Goal: Task Accomplishment & Management: Use online tool/utility

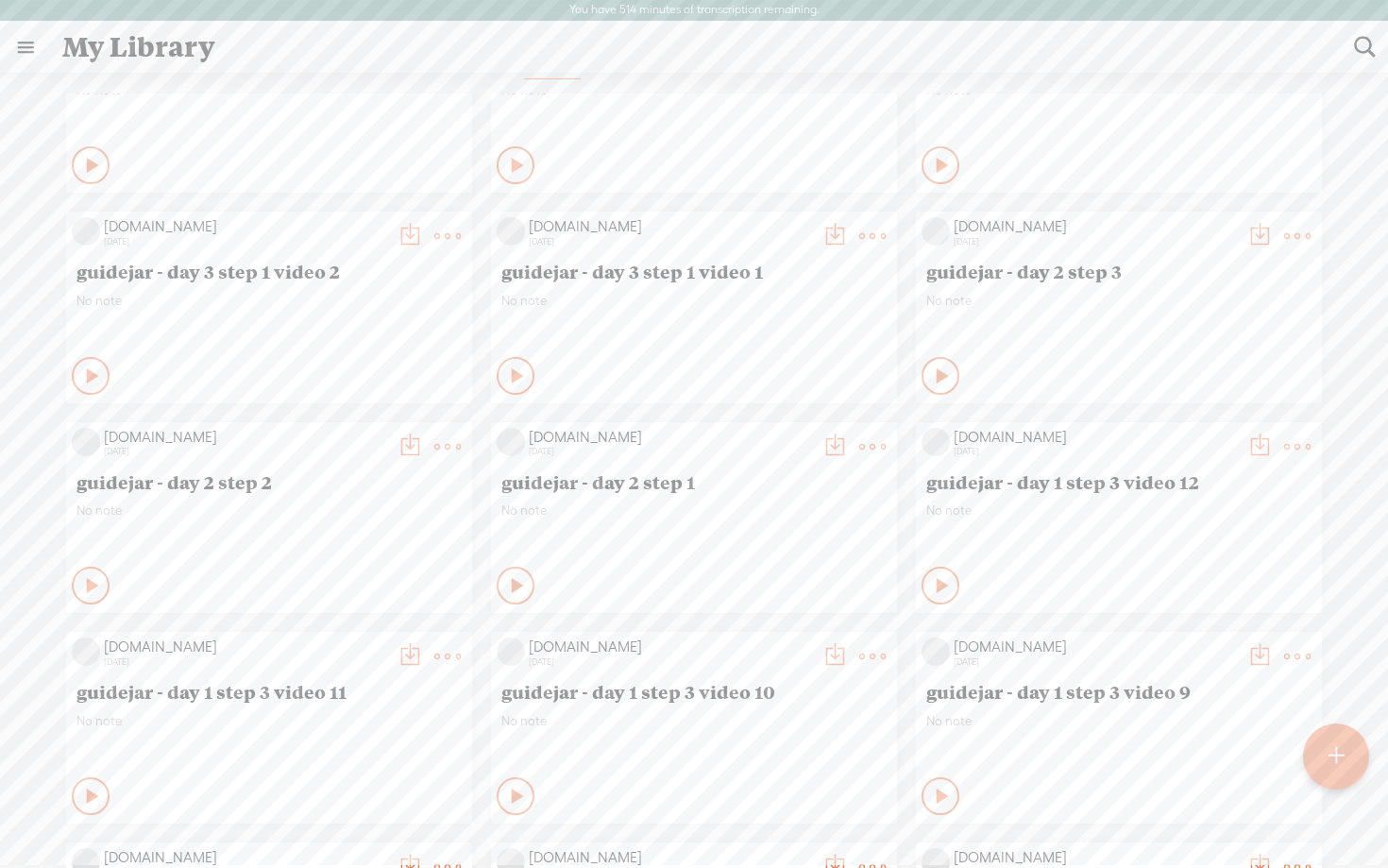
scroll to position [735, 0]
click at [934, 584] on icon at bounding box center [943, 581] width 18 height 18
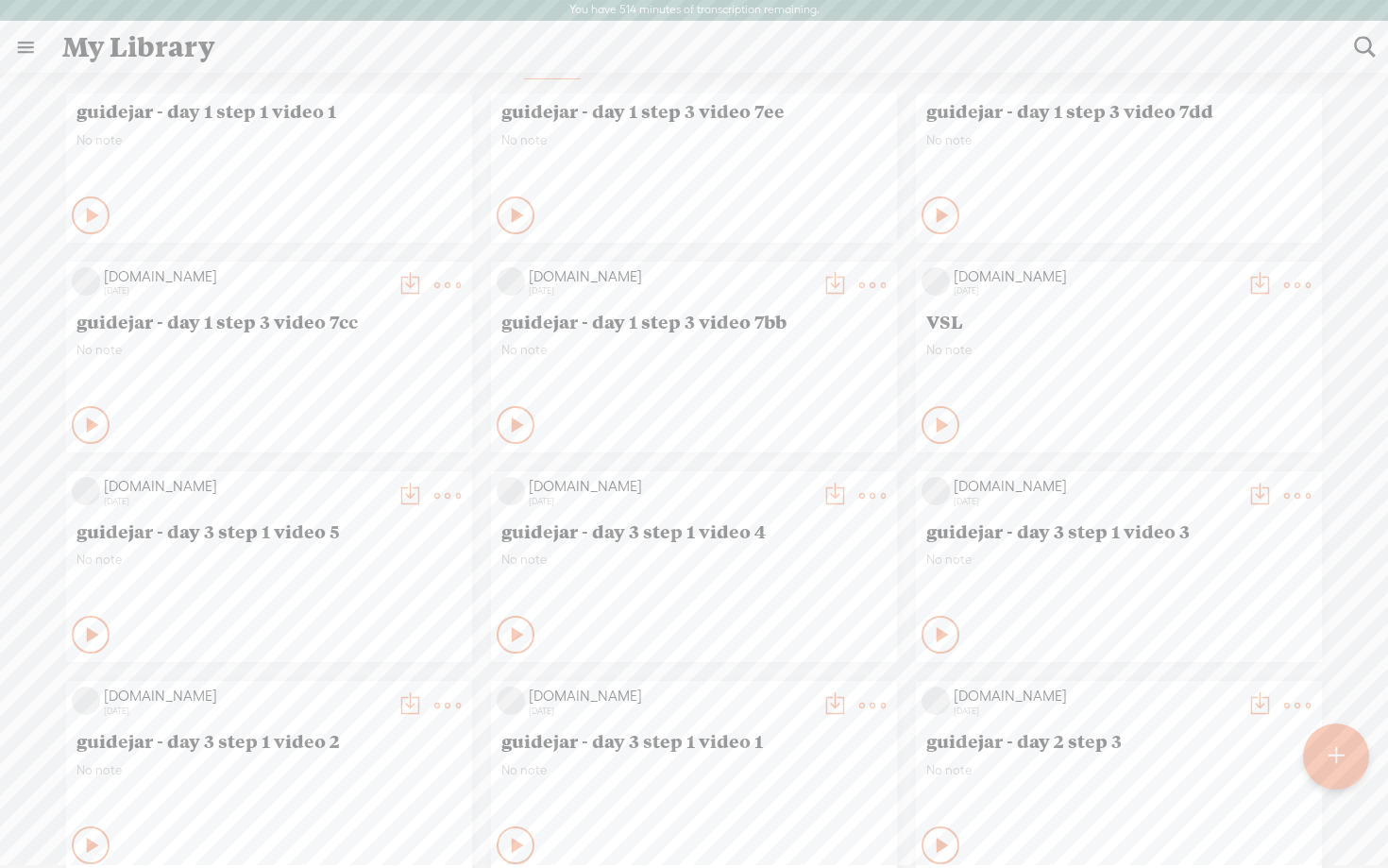
scroll to position [0, 0]
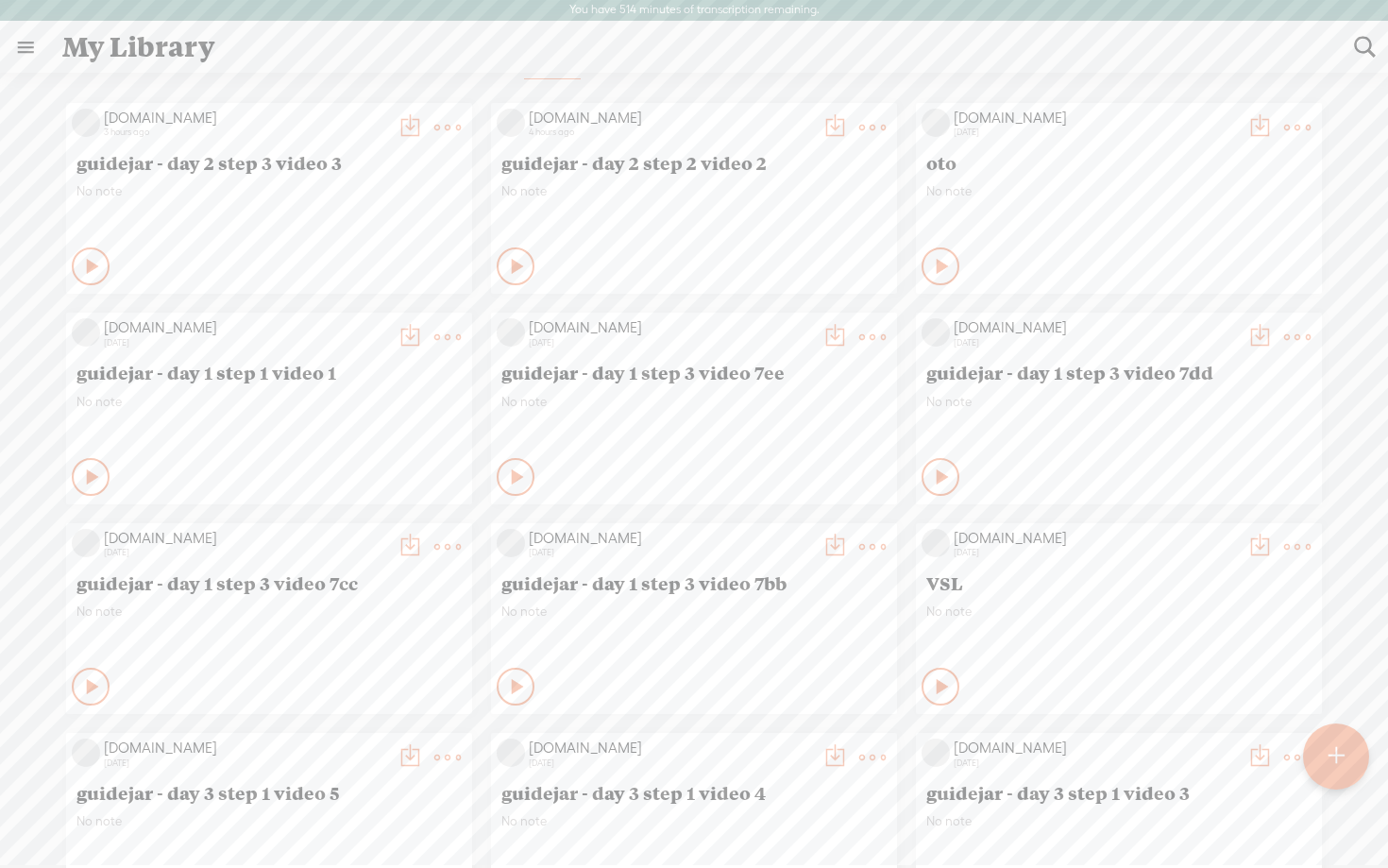
click at [1336, 763] on t at bounding box center [1336, 756] width 17 height 42
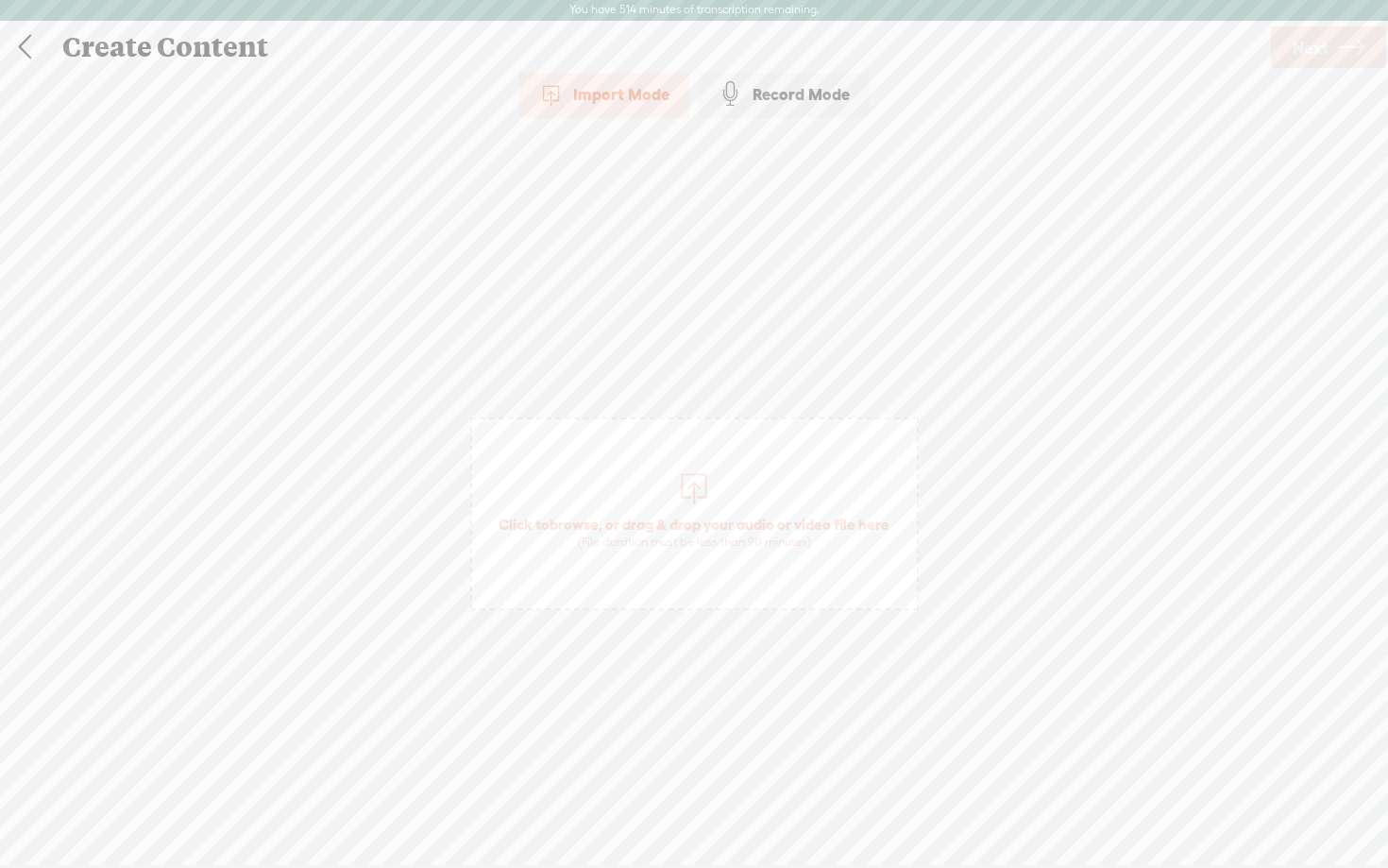
click at [612, 521] on span "Click to browse , or drag & drop your audio or video file here (File duration m…" at bounding box center [694, 532] width 410 height 53
click at [805, 104] on div "Record Mode" at bounding box center [784, 94] width 171 height 48
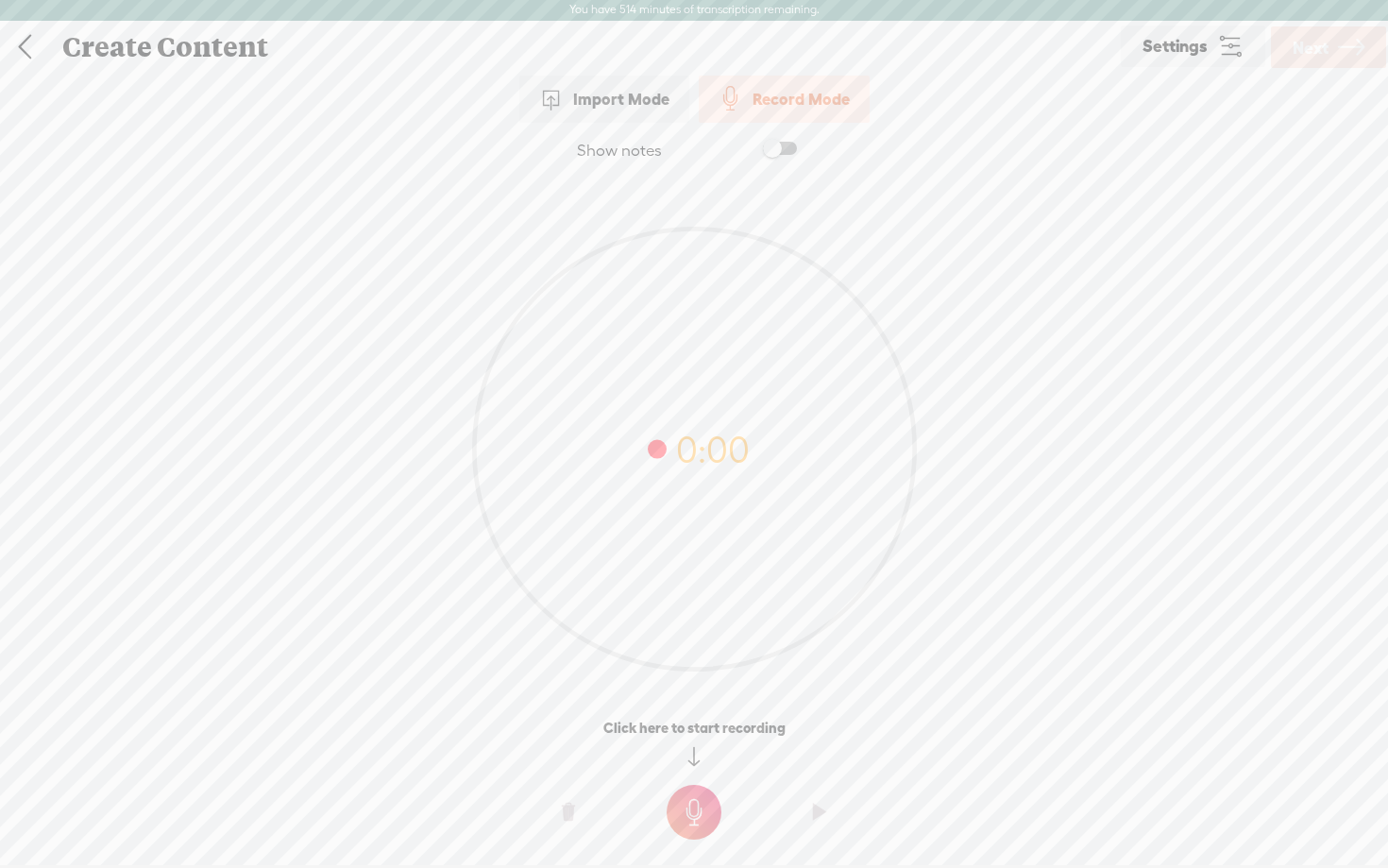
click at [697, 824] on t at bounding box center [694, 813] width 54 height 54
click at [697, 824] on t at bounding box center [694, 825] width 54 height 54
click at [1322, 61] on span "Next" at bounding box center [1310, 48] width 36 height 49
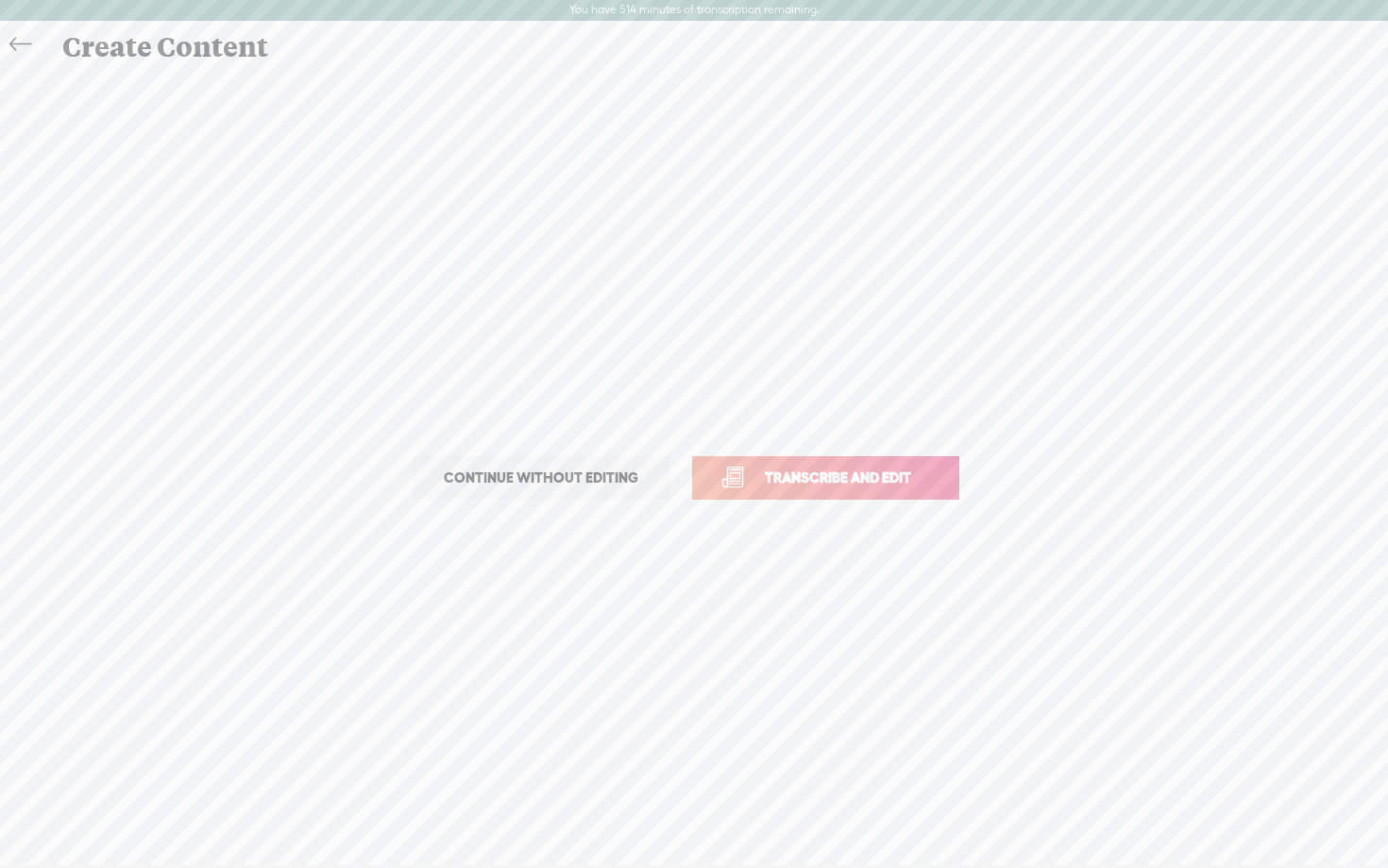
click at [861, 485] on span "Transcribe and edit" at bounding box center [838, 477] width 186 height 21
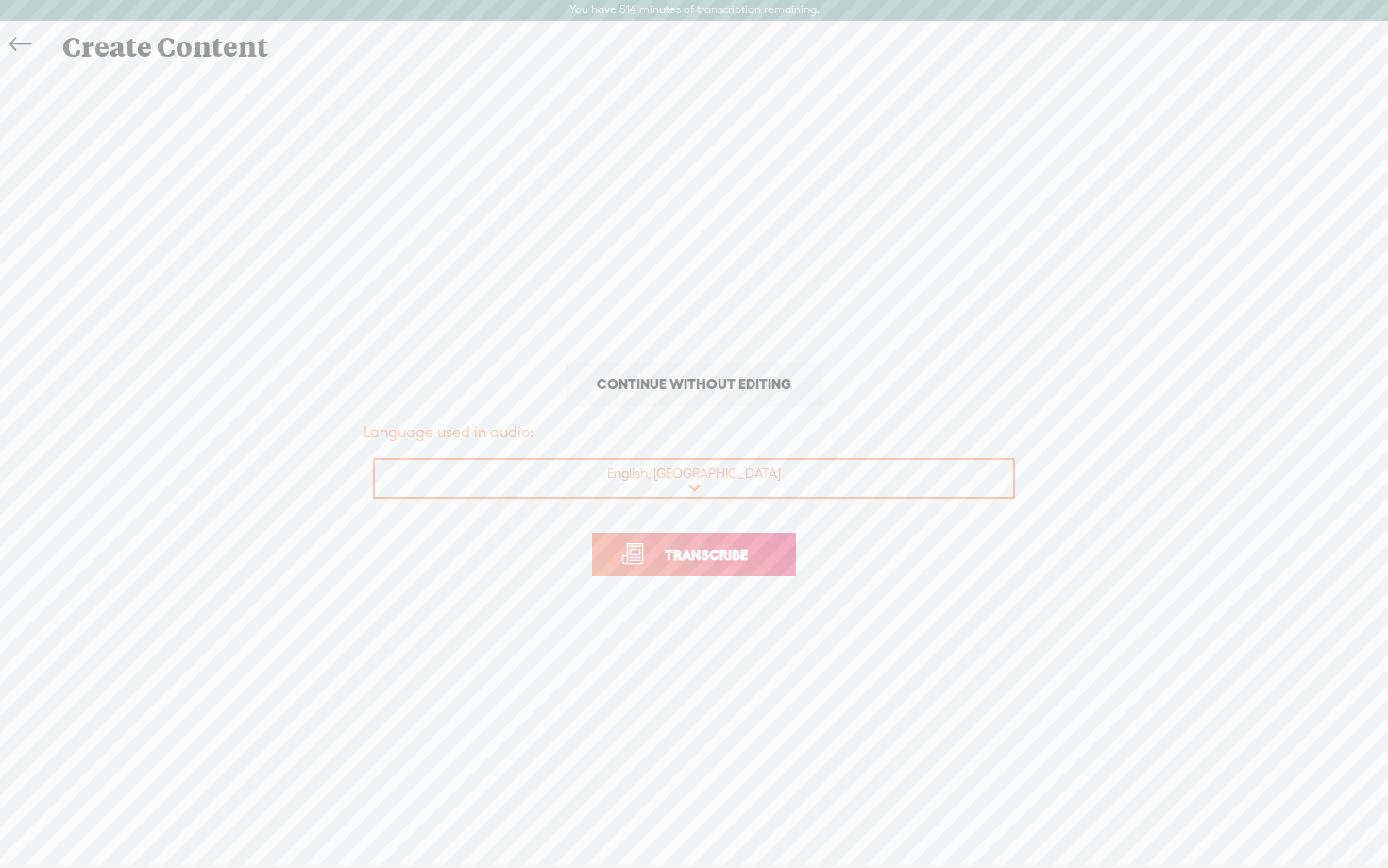
click at [728, 571] on link "Transcribe" at bounding box center [694, 554] width 204 height 44
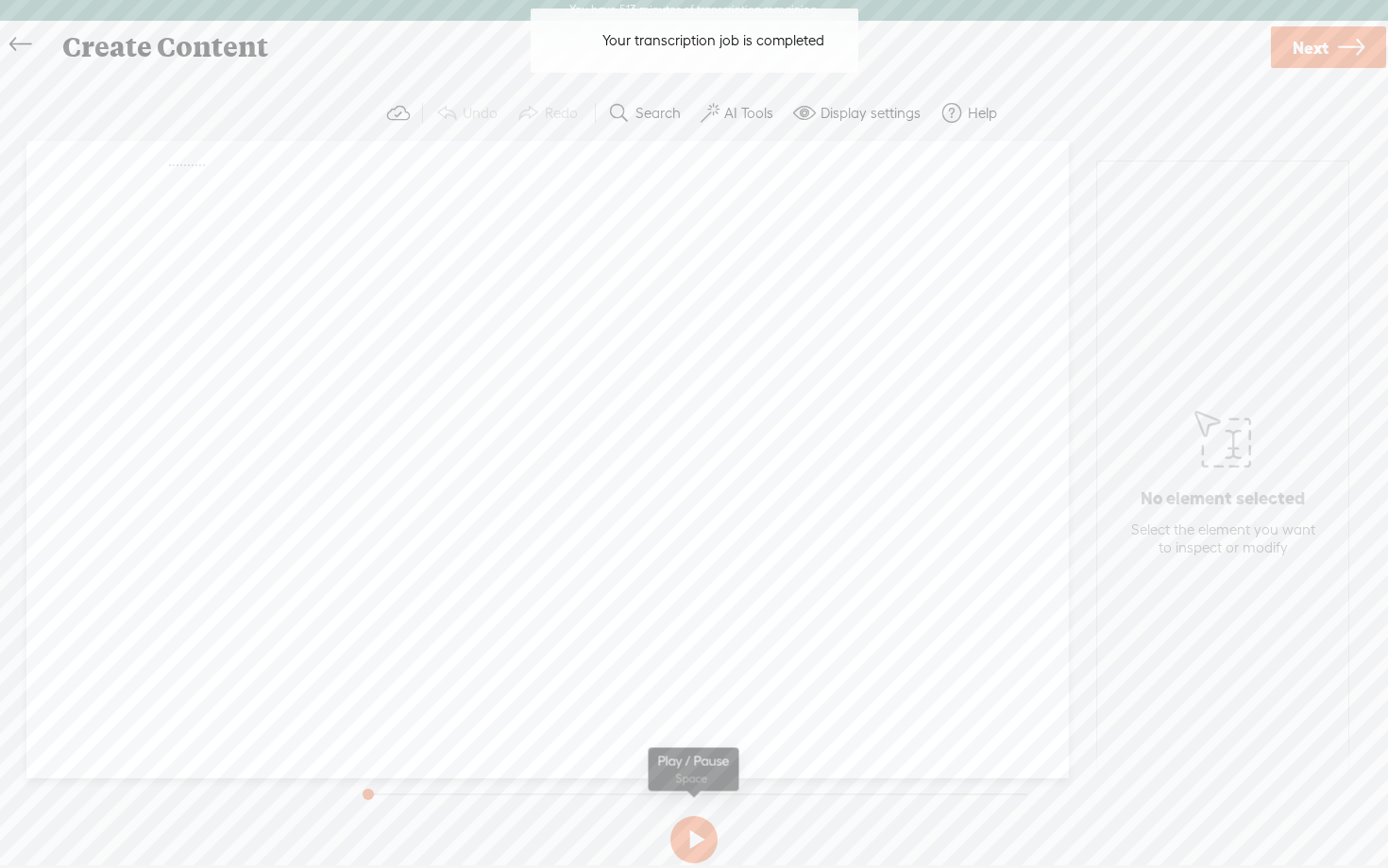
click at [680, 853] on button at bounding box center [694, 840] width 48 height 48
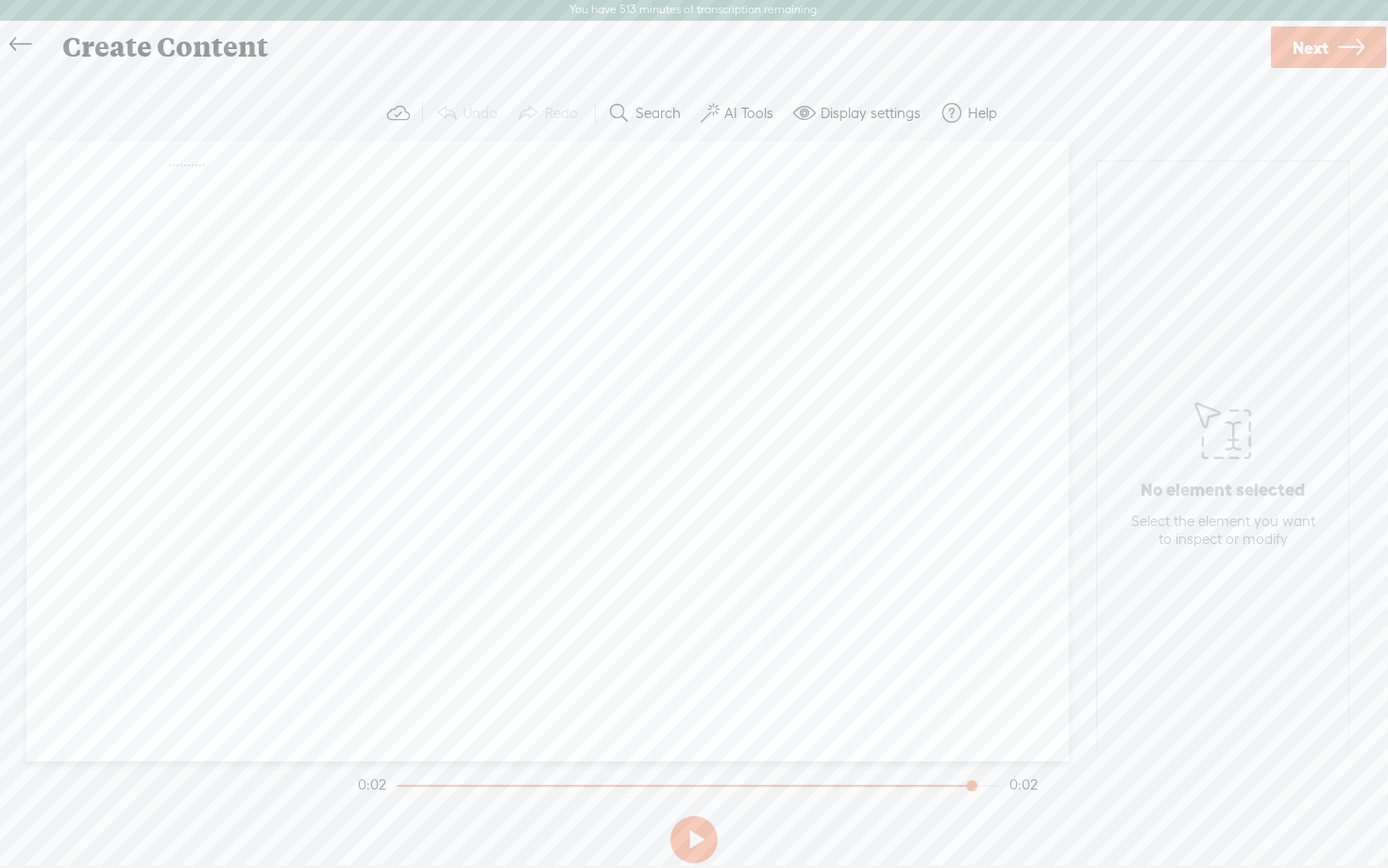
click at [14, 40] on icon at bounding box center [20, 45] width 21 height 43
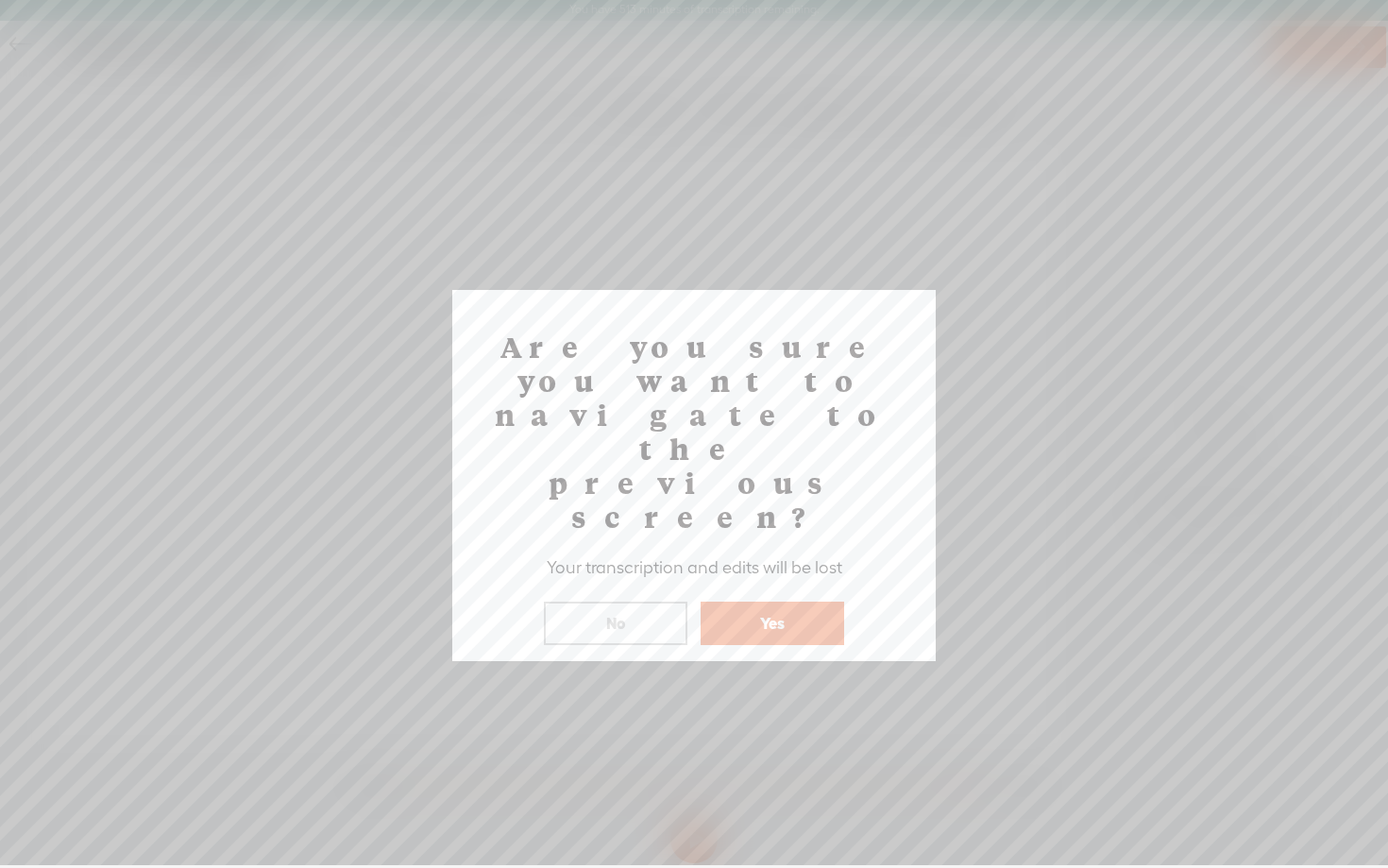
click at [763, 602] on button "Yes" at bounding box center [773, 623] width 144 height 44
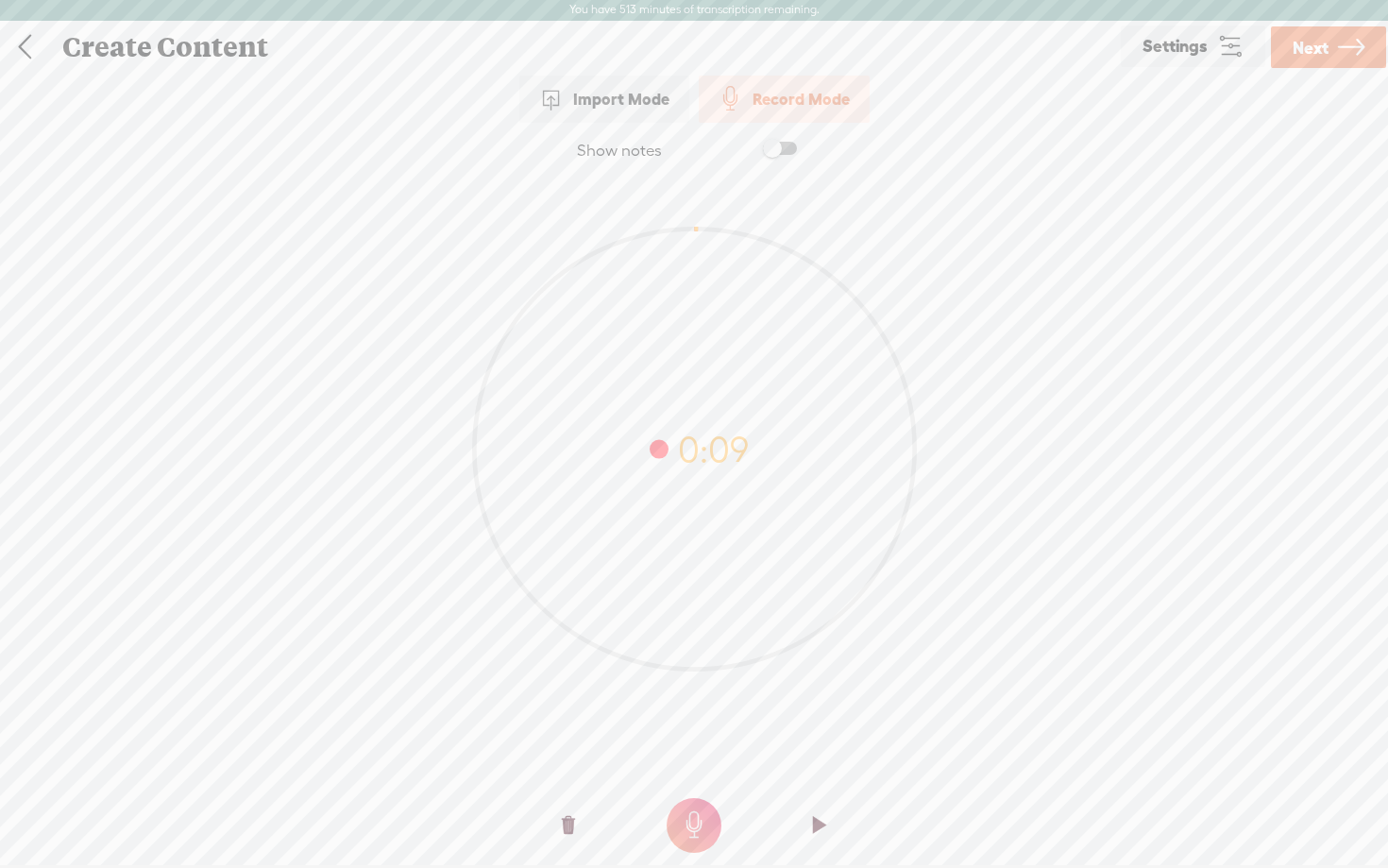
click at [571, 830] on t at bounding box center [569, 825] width 14 height 56
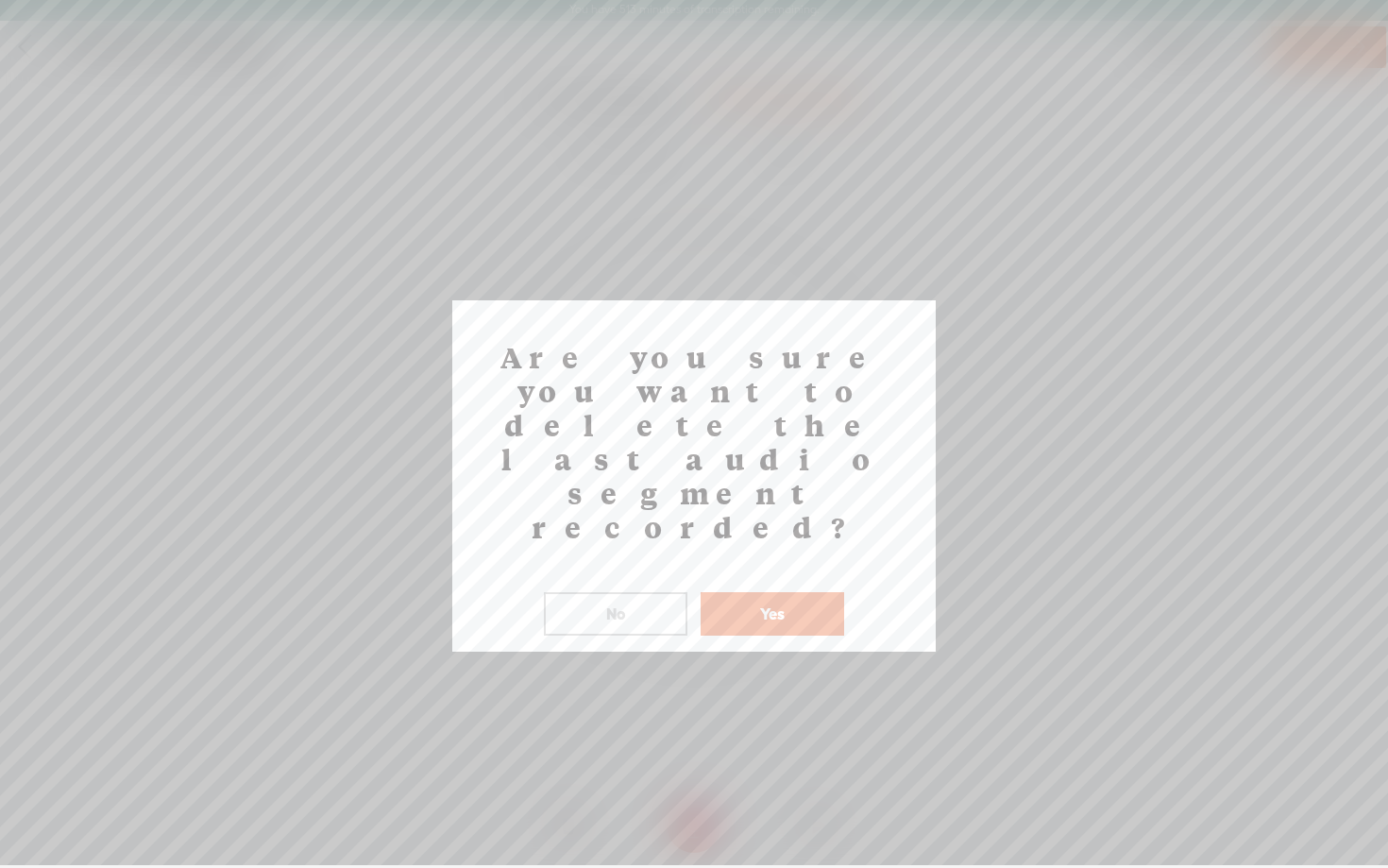
click at [769, 592] on button "Yes" at bounding box center [773, 613] width 144 height 44
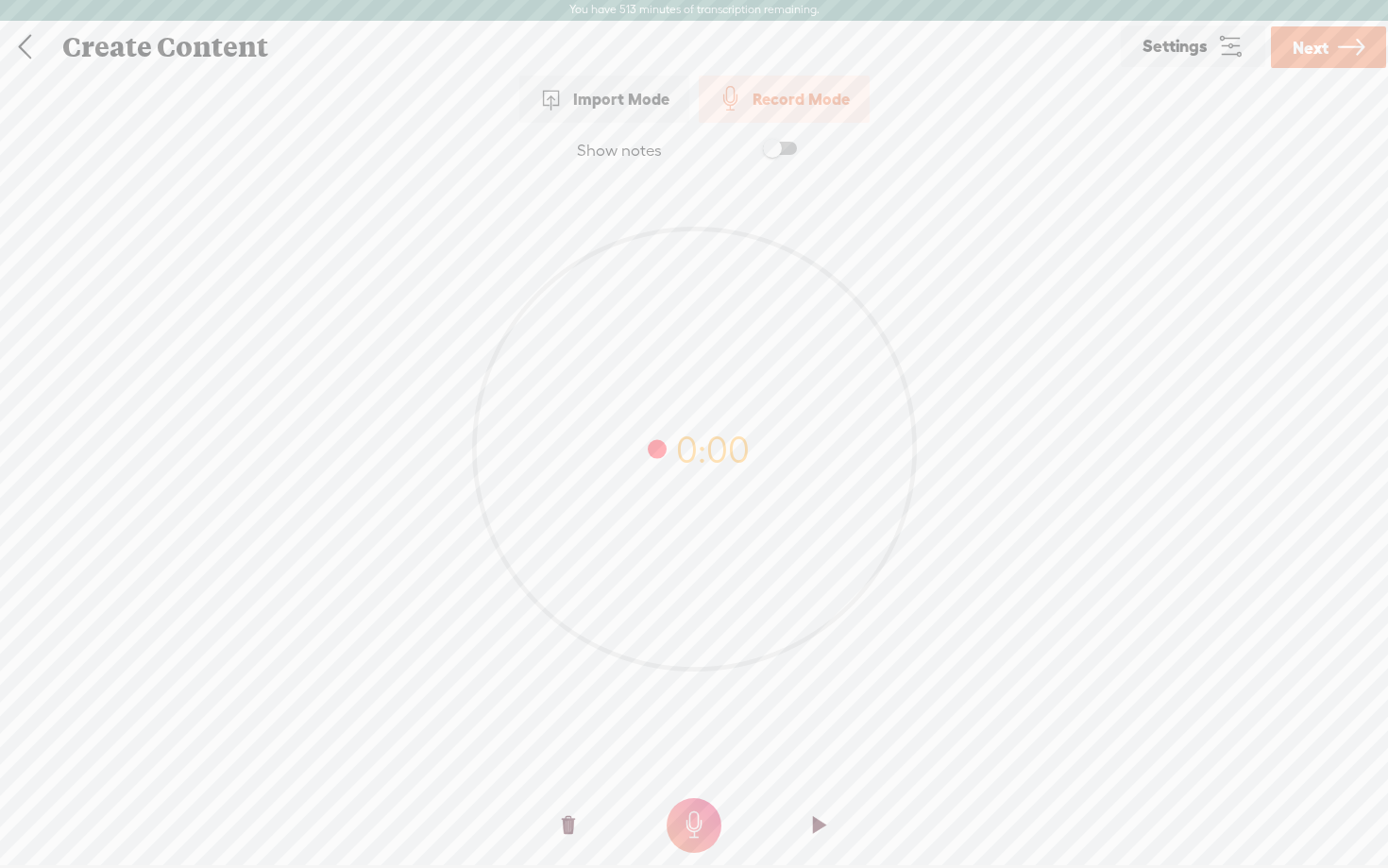
click at [568, 824] on t at bounding box center [569, 825] width 14 height 56
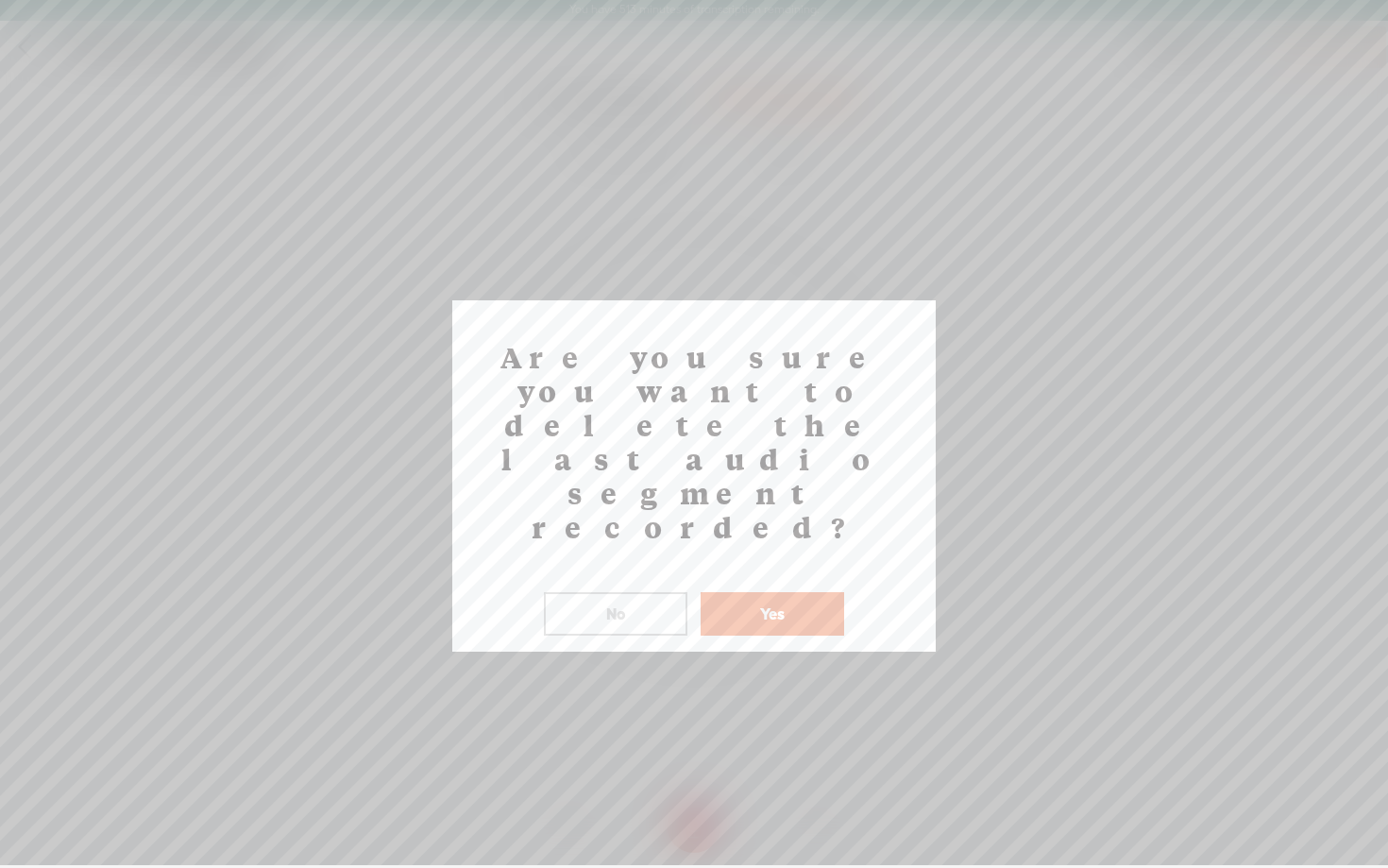
click at [789, 592] on button "Yes" at bounding box center [773, 613] width 144 height 44
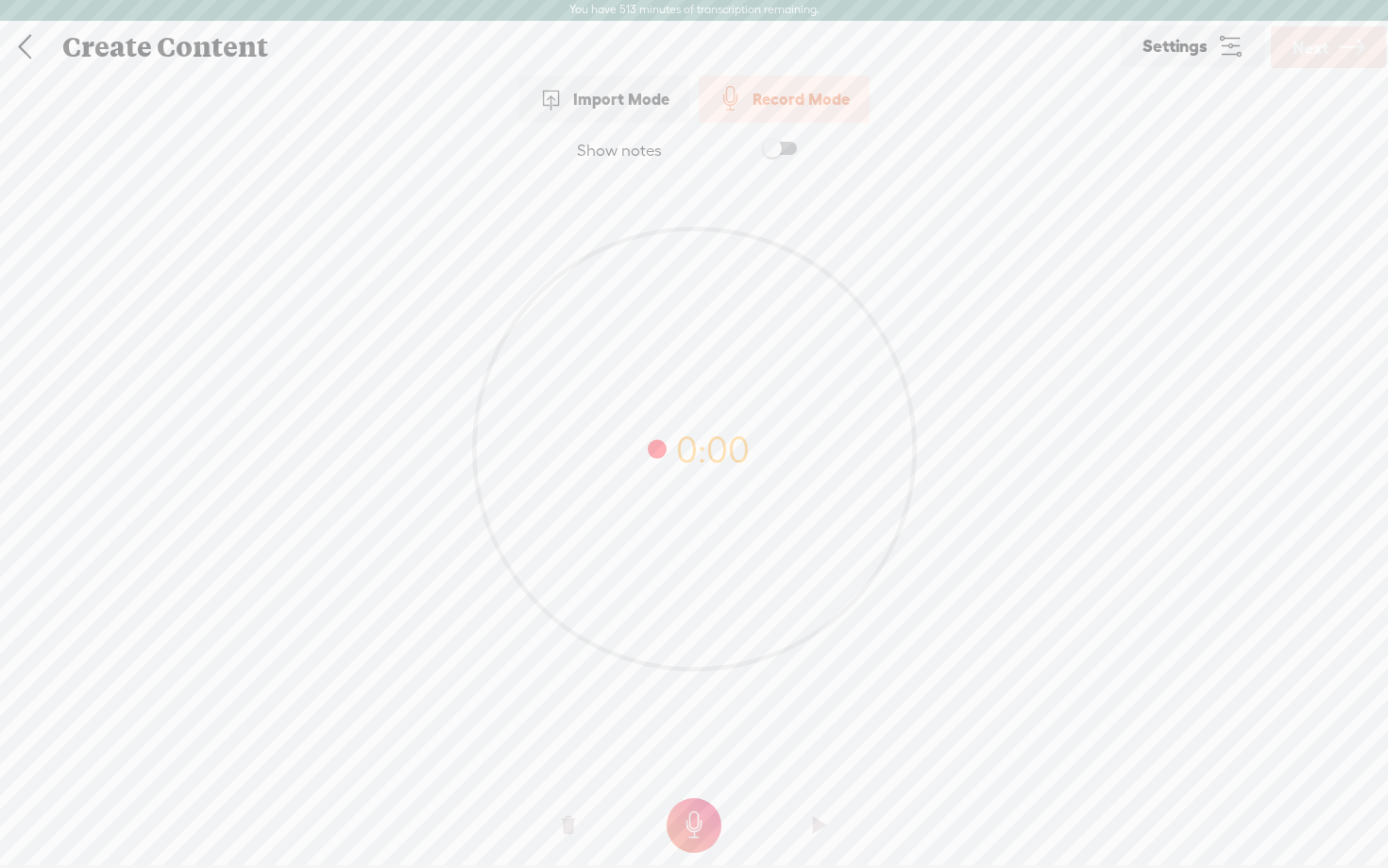
click at [687, 807] on t at bounding box center [694, 825] width 54 height 54
click at [1333, 43] on link "Next" at bounding box center [1329, 47] width 116 height 42
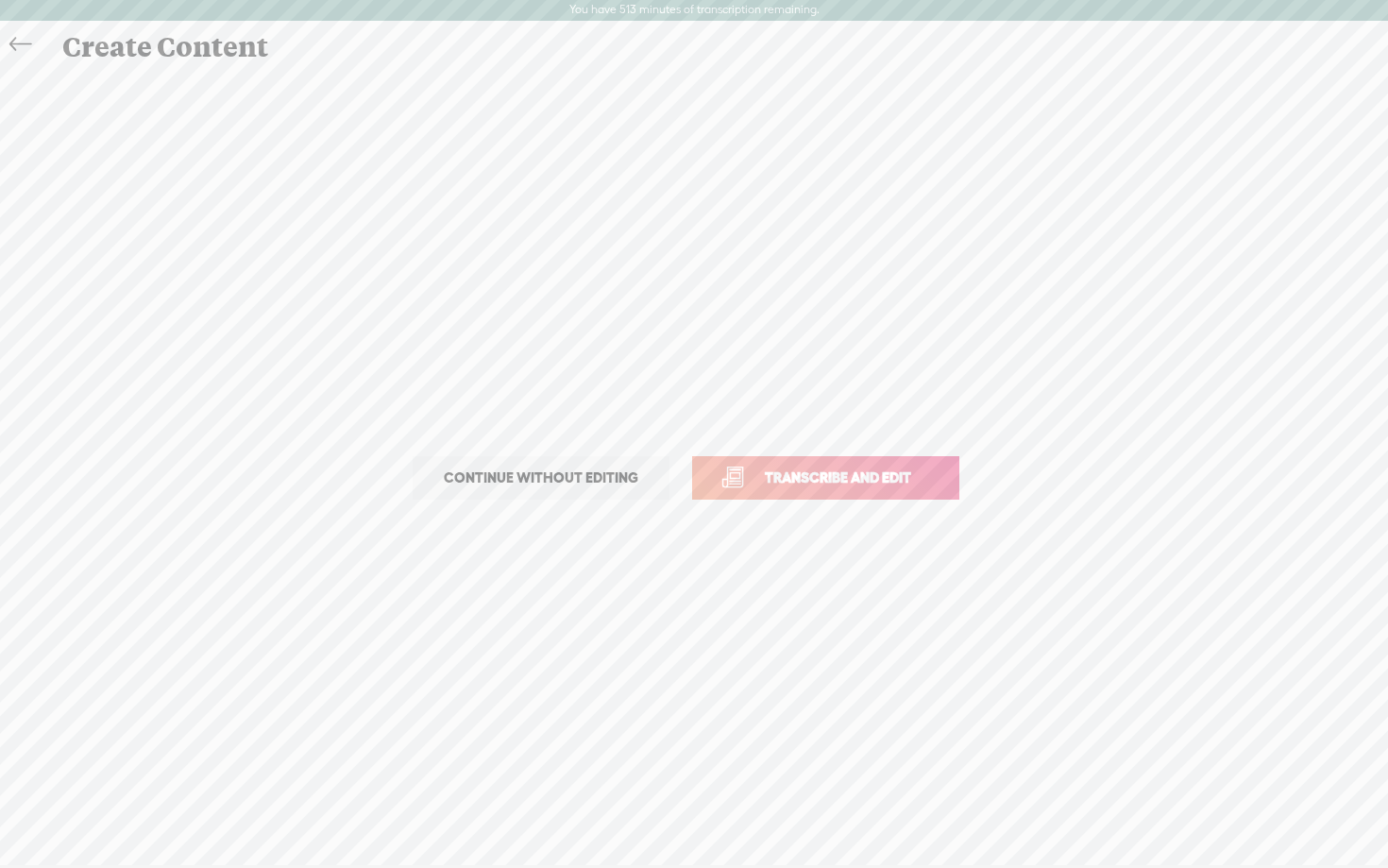
click at [850, 460] on link "Transcribe and edit" at bounding box center [825, 477] width 267 height 44
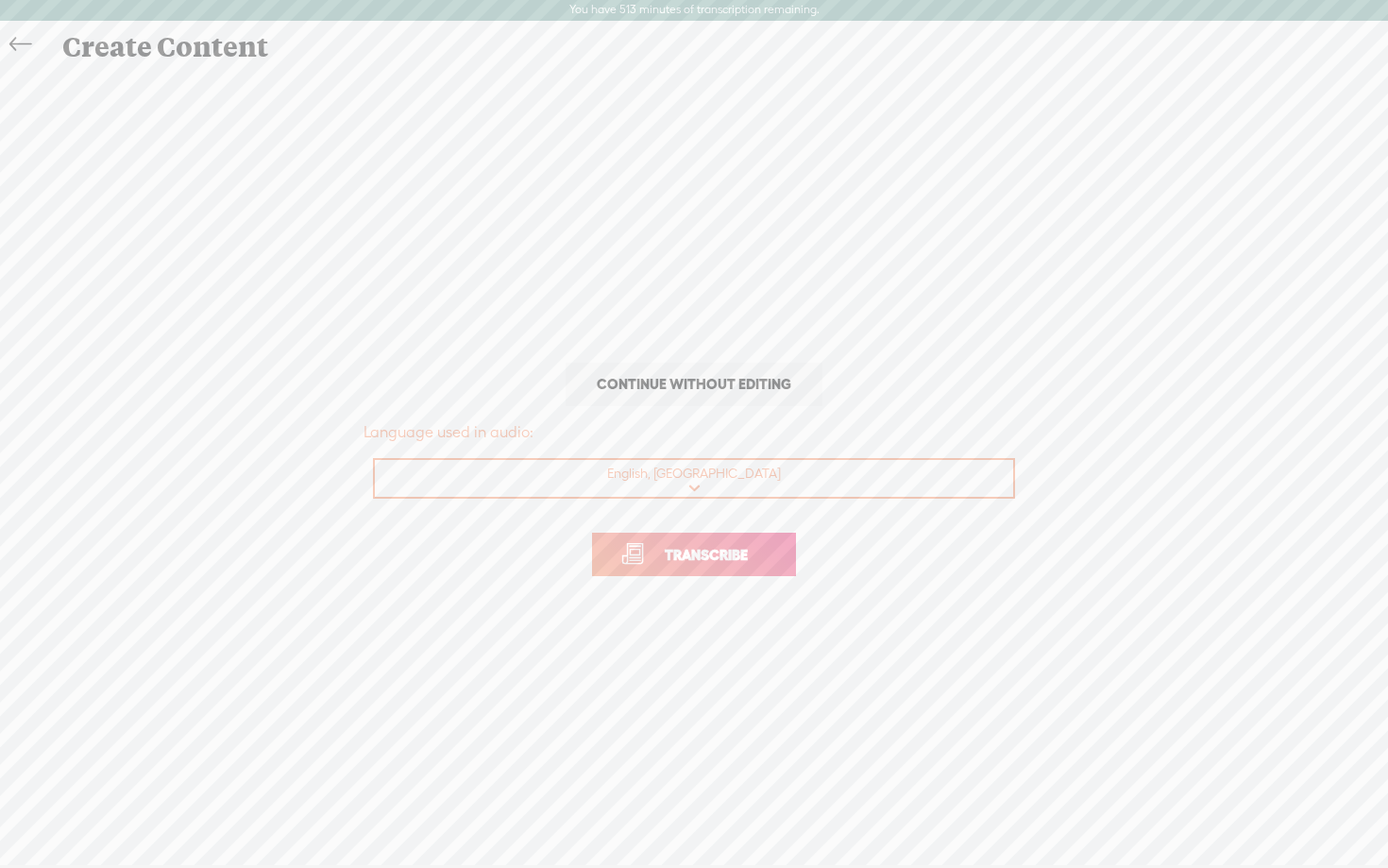
click at [673, 557] on span "Transcribe" at bounding box center [707, 555] width 122 height 21
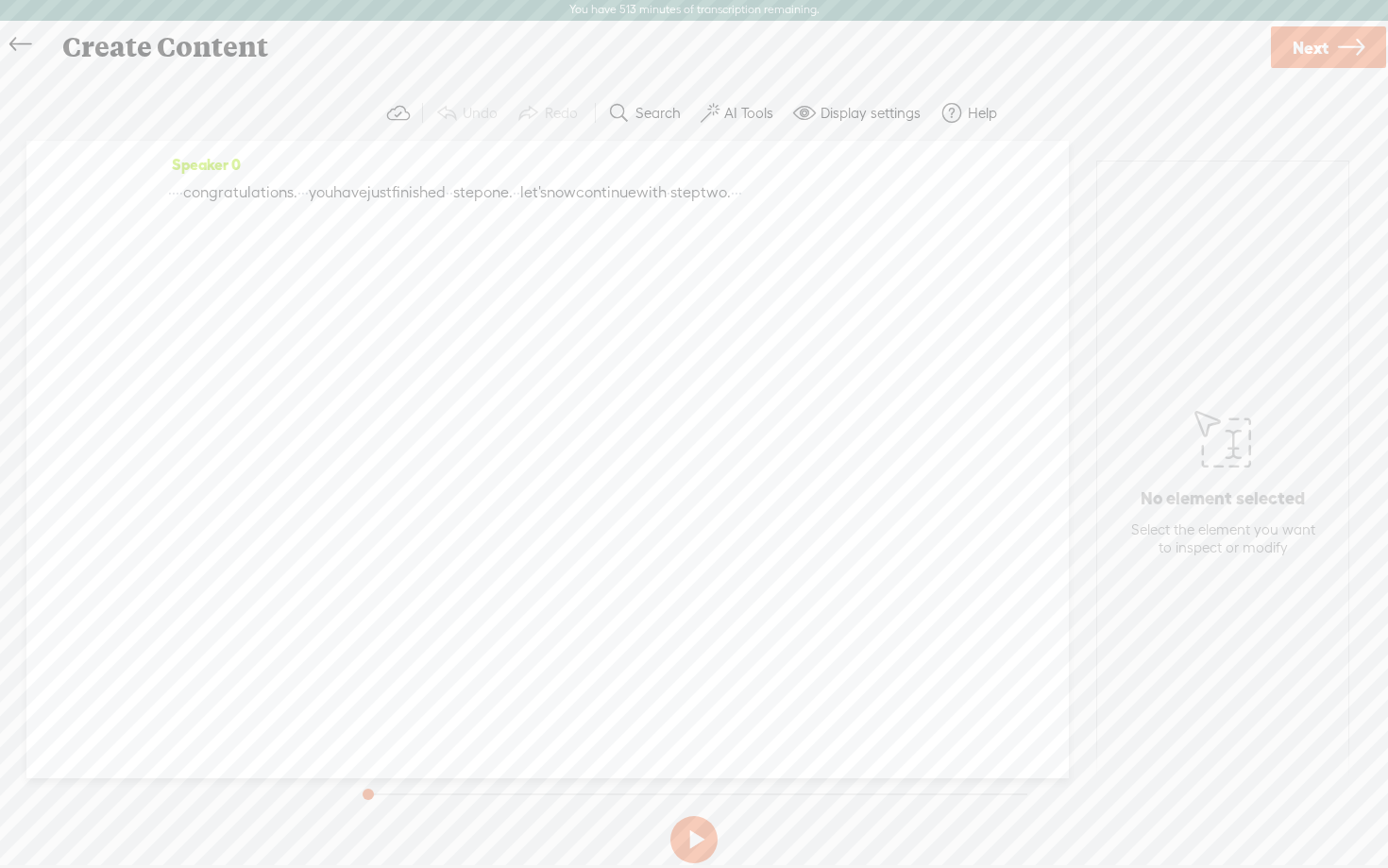
click at [685, 826] on button at bounding box center [694, 840] width 48 height 48
click at [744, 116] on label "AI Tools" at bounding box center [748, 113] width 50 height 18
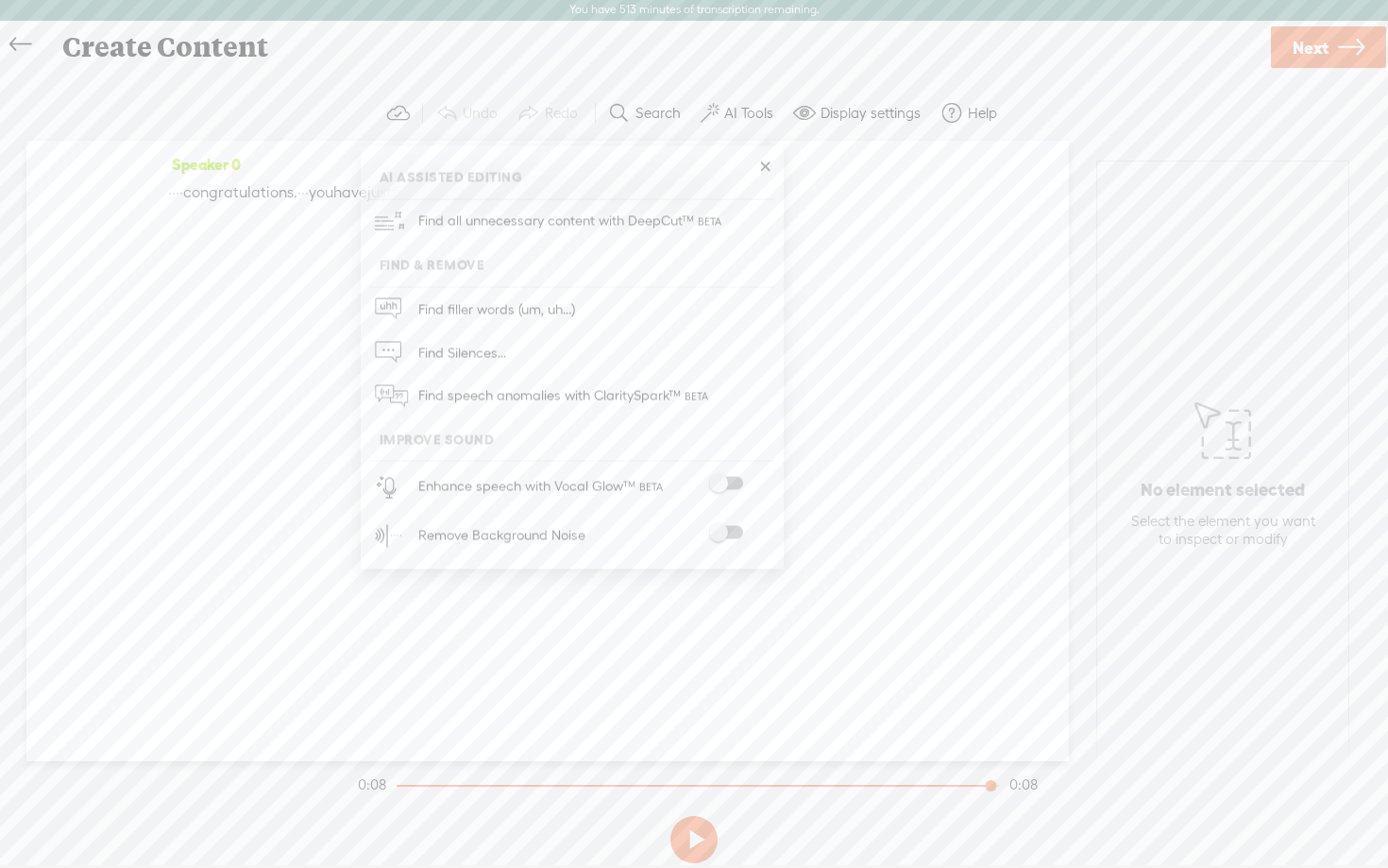
click at [739, 485] on span at bounding box center [726, 484] width 34 height 14
click at [732, 537] on span at bounding box center [726, 535] width 34 height 14
click at [1305, 65] on span "Next" at bounding box center [1310, 49] width 36 height 49
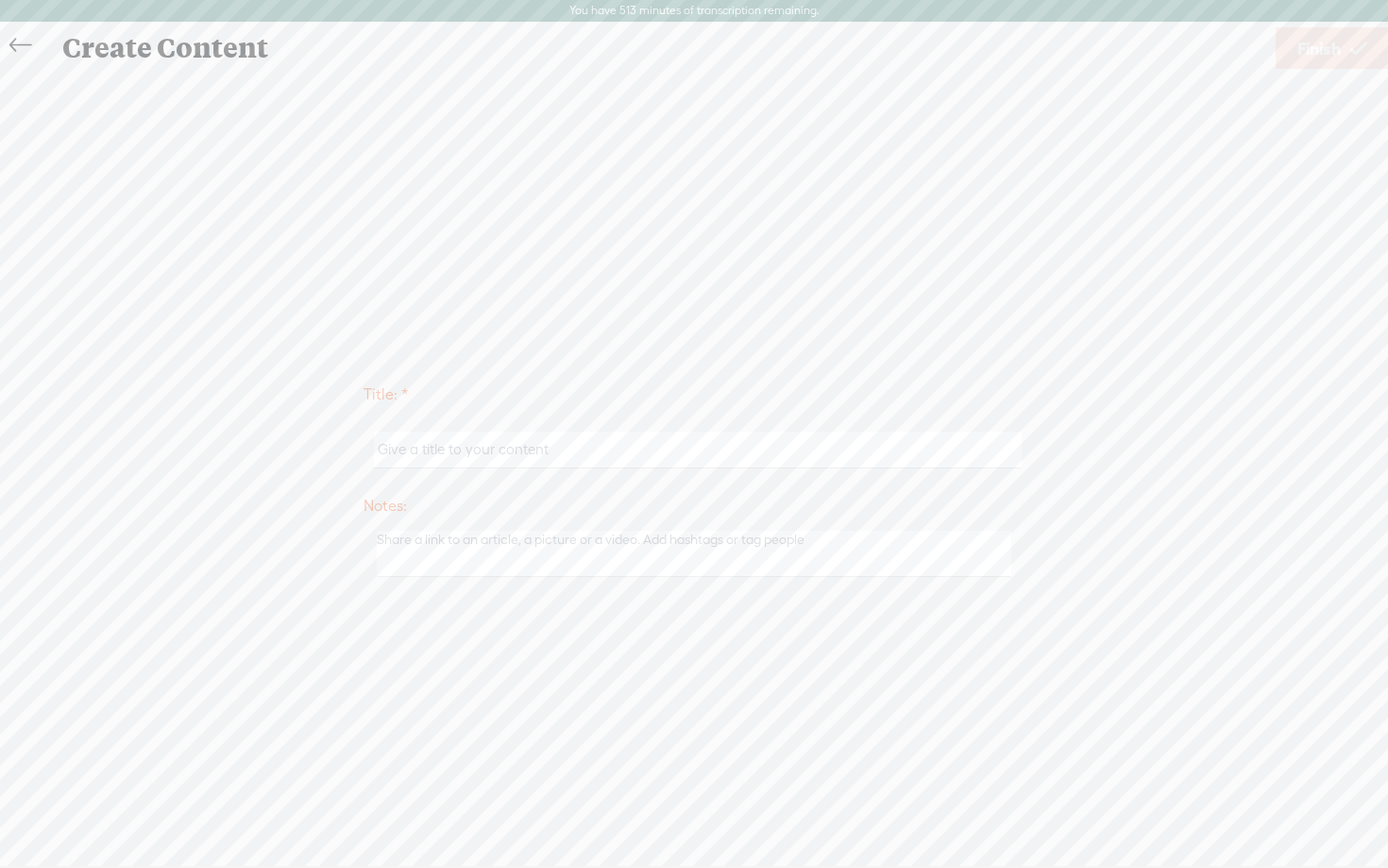
click at [708, 449] on input "text" at bounding box center [698, 450] width 647 height 37
click at [475, 450] on input "guidejar - day 1 step 2 video 18" at bounding box center [698, 450] width 647 height 37
type input "guidejar - day 3 step 1 video 1"
click at [921, 336] on div "Title: * guidejar - day 3 step 1 video 1 Notes: Save as a draft content Publish…" at bounding box center [694, 479] width 1351 height 815
click at [1347, 41] on link "Finish" at bounding box center [1333, 48] width 114 height 42
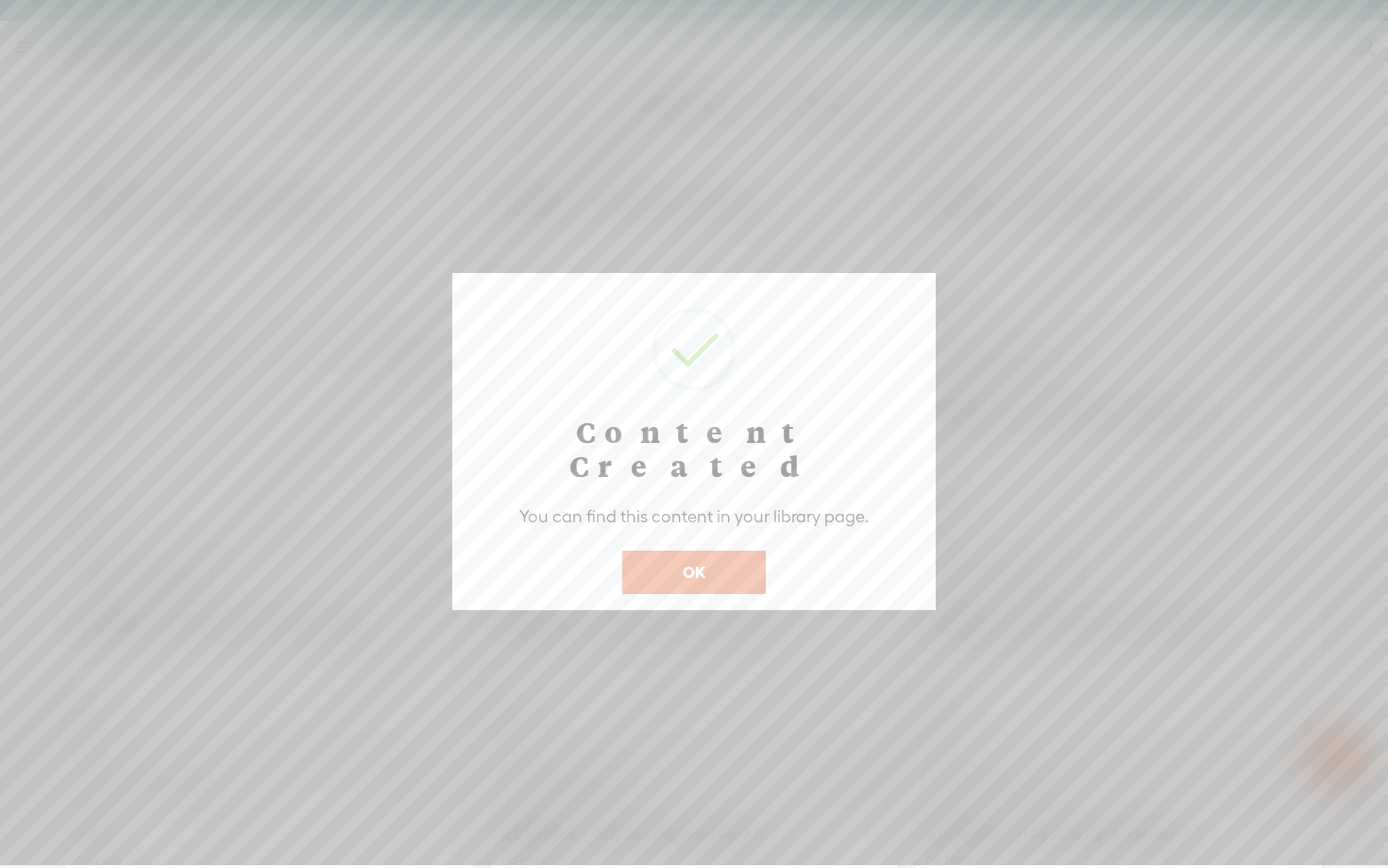
click at [675, 551] on button "OK" at bounding box center [694, 573] width 144 height 44
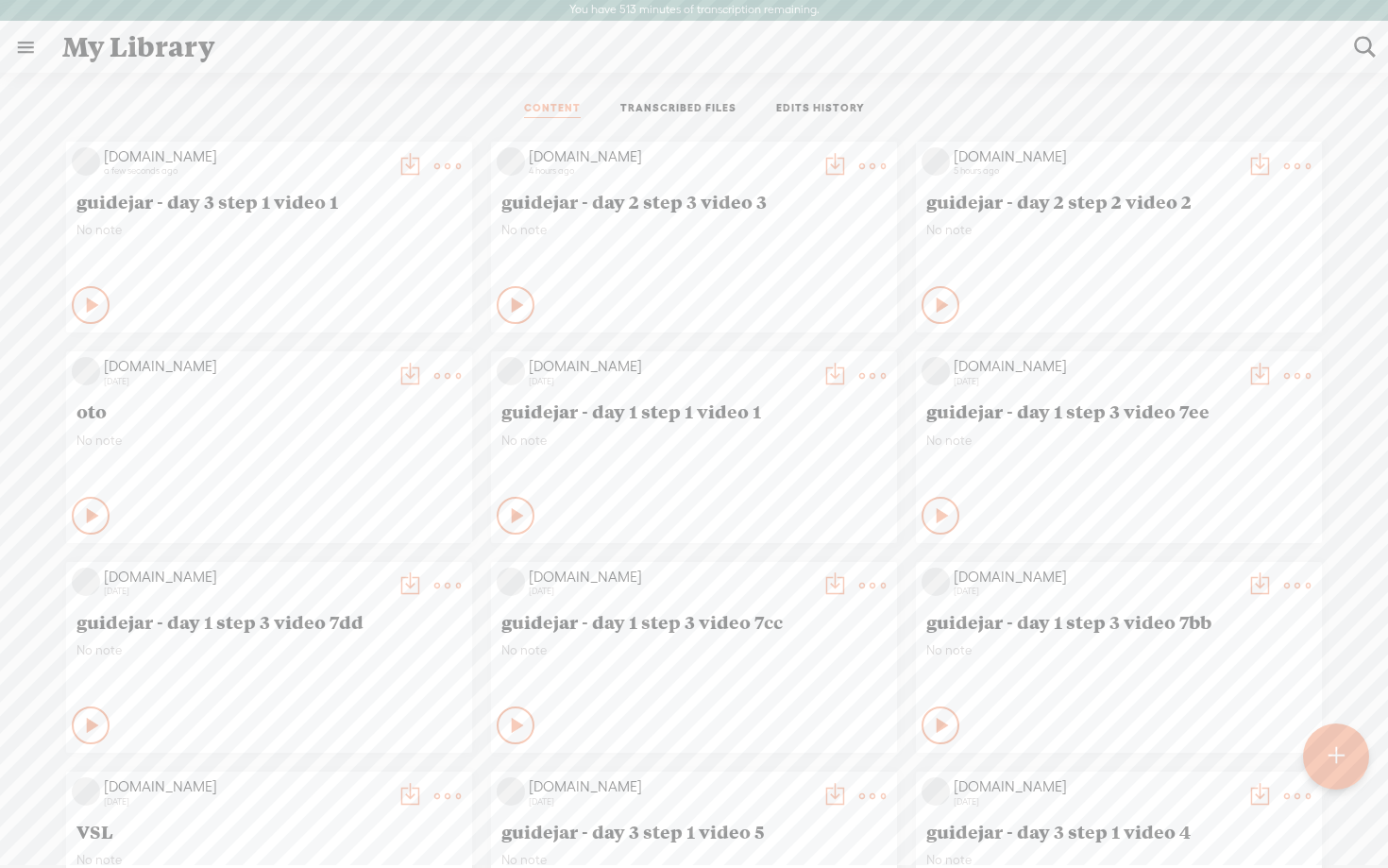
click at [403, 162] on t at bounding box center [409, 165] width 26 height 26
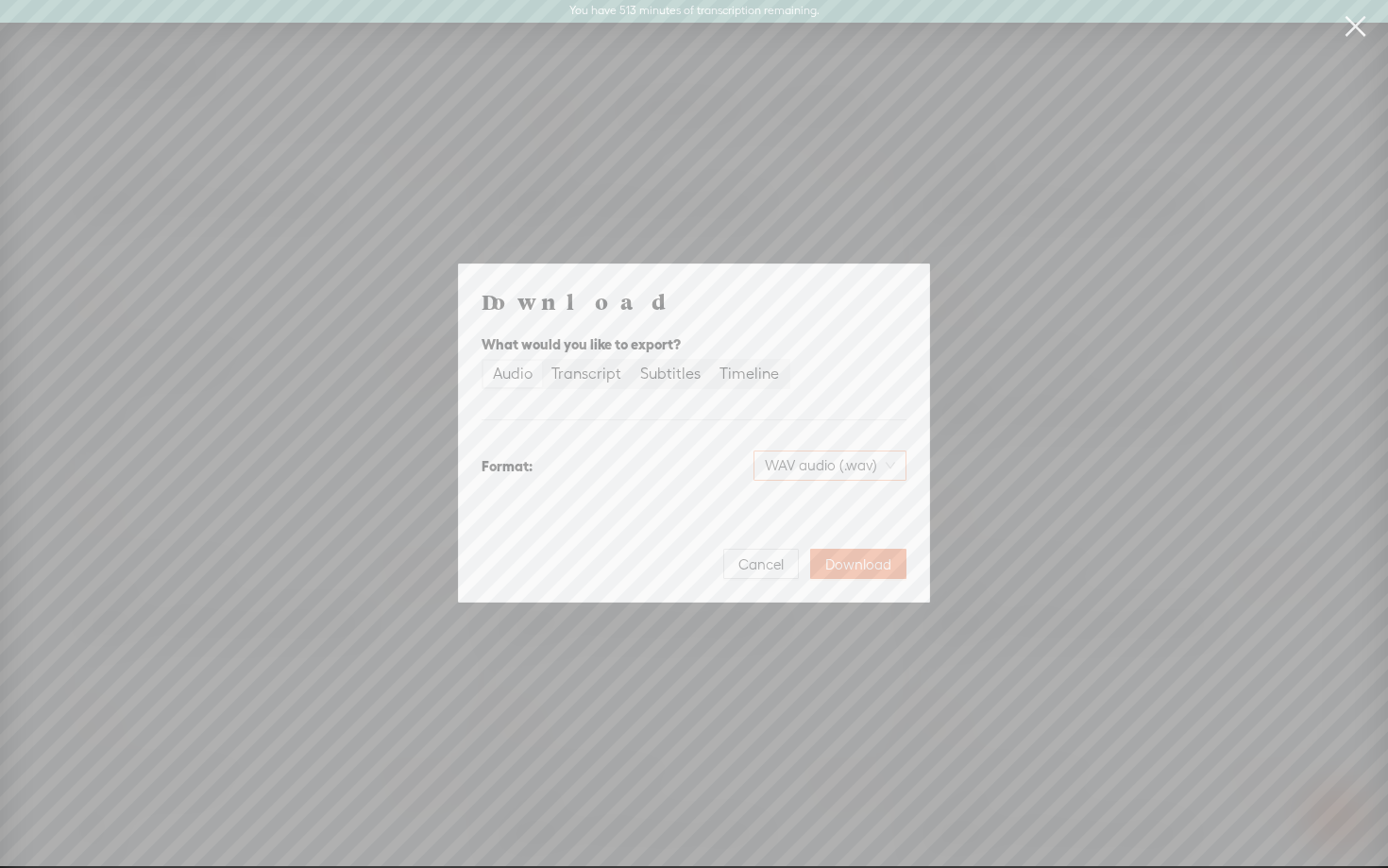
click at [811, 465] on span "WAV audio (.wav)" at bounding box center [830, 465] width 130 height 28
click at [784, 509] on div "MP3 audio (.mp3)" at bounding box center [815, 504] width 154 height 18
click at [862, 571] on span "Download" at bounding box center [858, 564] width 66 height 18
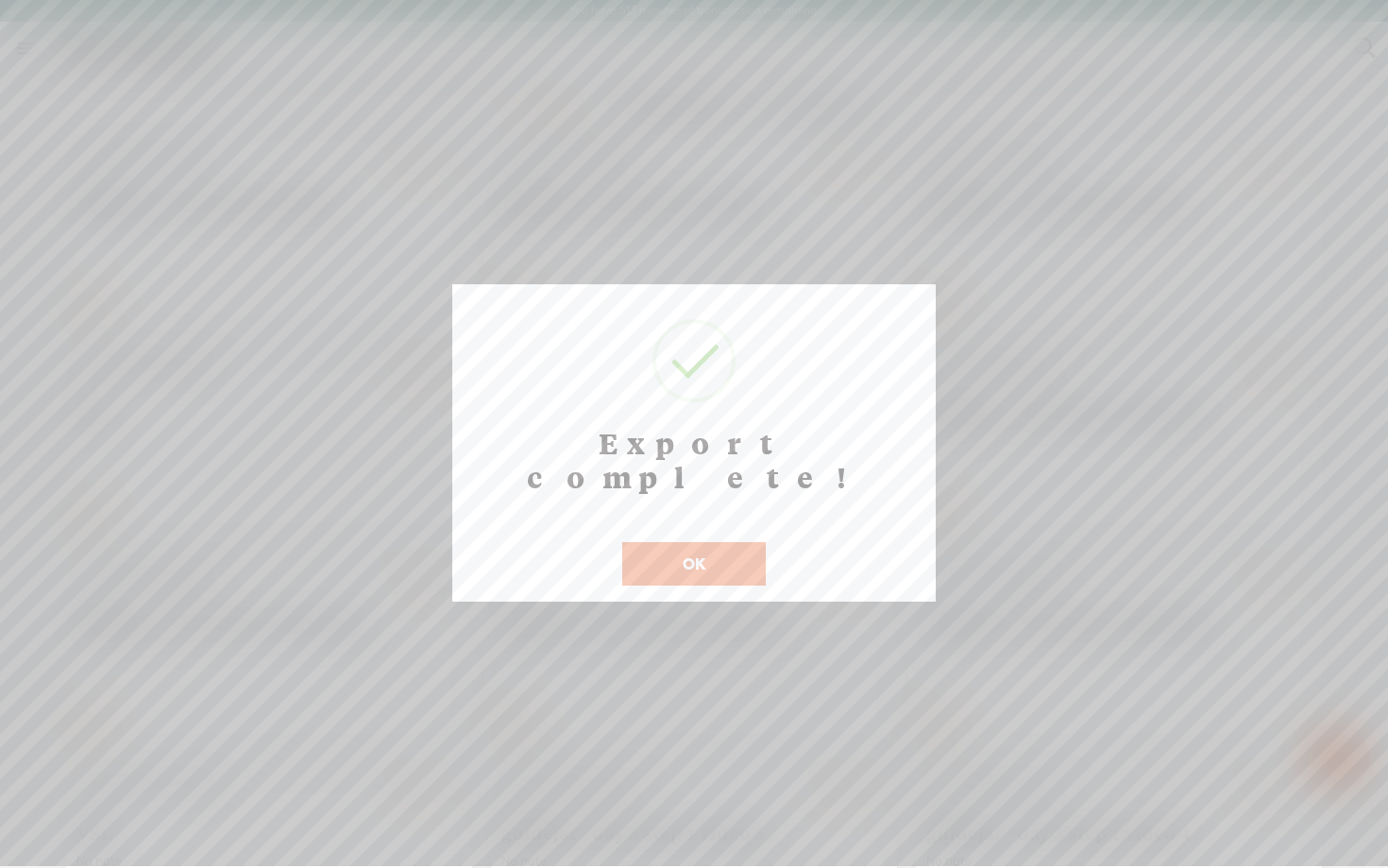
click at [702, 542] on button "OK" at bounding box center [694, 564] width 144 height 44
